Goal: Task Accomplishment & Management: Use online tool/utility

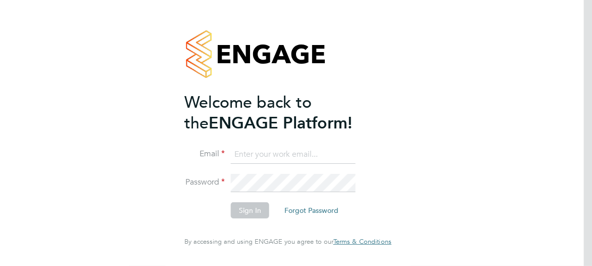
type input "[PERSON_NAME][EMAIL_ADDRESS][PERSON_NAME][DOMAIN_NAME]"
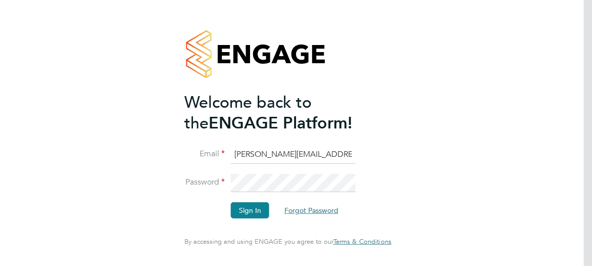
click at [333, 215] on button "Forgot Password" at bounding box center [311, 210] width 70 height 16
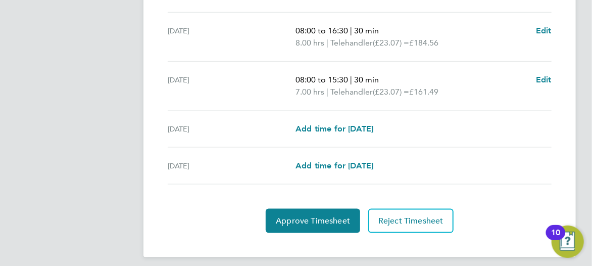
scroll to position [470, 0]
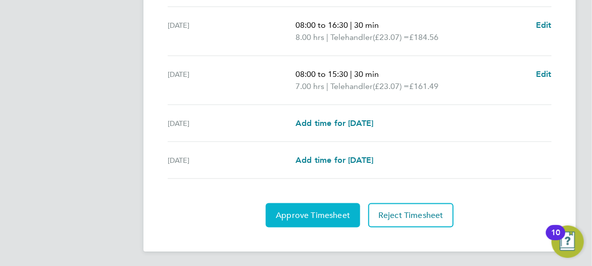
click at [317, 215] on span "Approve Timesheet" at bounding box center [313, 215] width 74 height 10
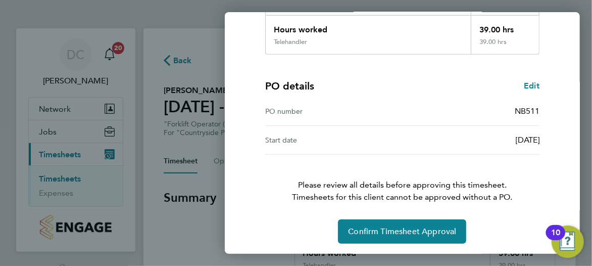
scroll to position [188, 0]
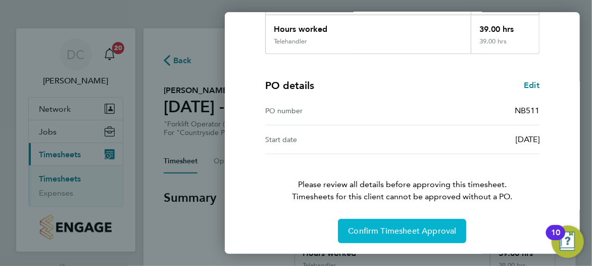
click at [409, 230] on span "Confirm Timesheet Approval" at bounding box center [402, 231] width 108 height 10
